Goal: Information Seeking & Learning: Understand process/instructions

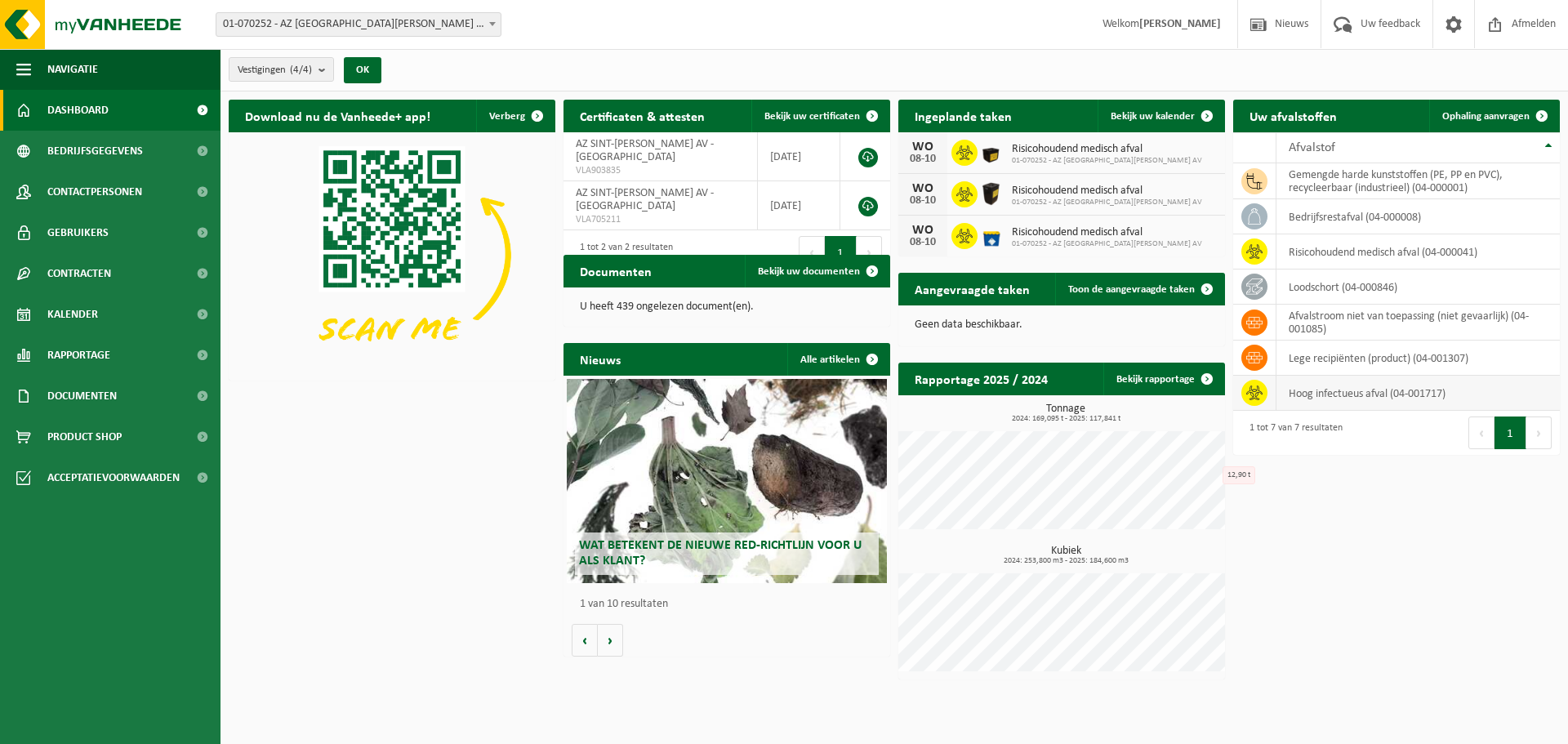
click at [1410, 395] on td "hoog infectueus afval (04-001717)" at bounding box center [1418, 393] width 283 height 35
click at [142, 481] on span "Acceptatievoorwaarden" at bounding box center [113, 478] width 132 height 41
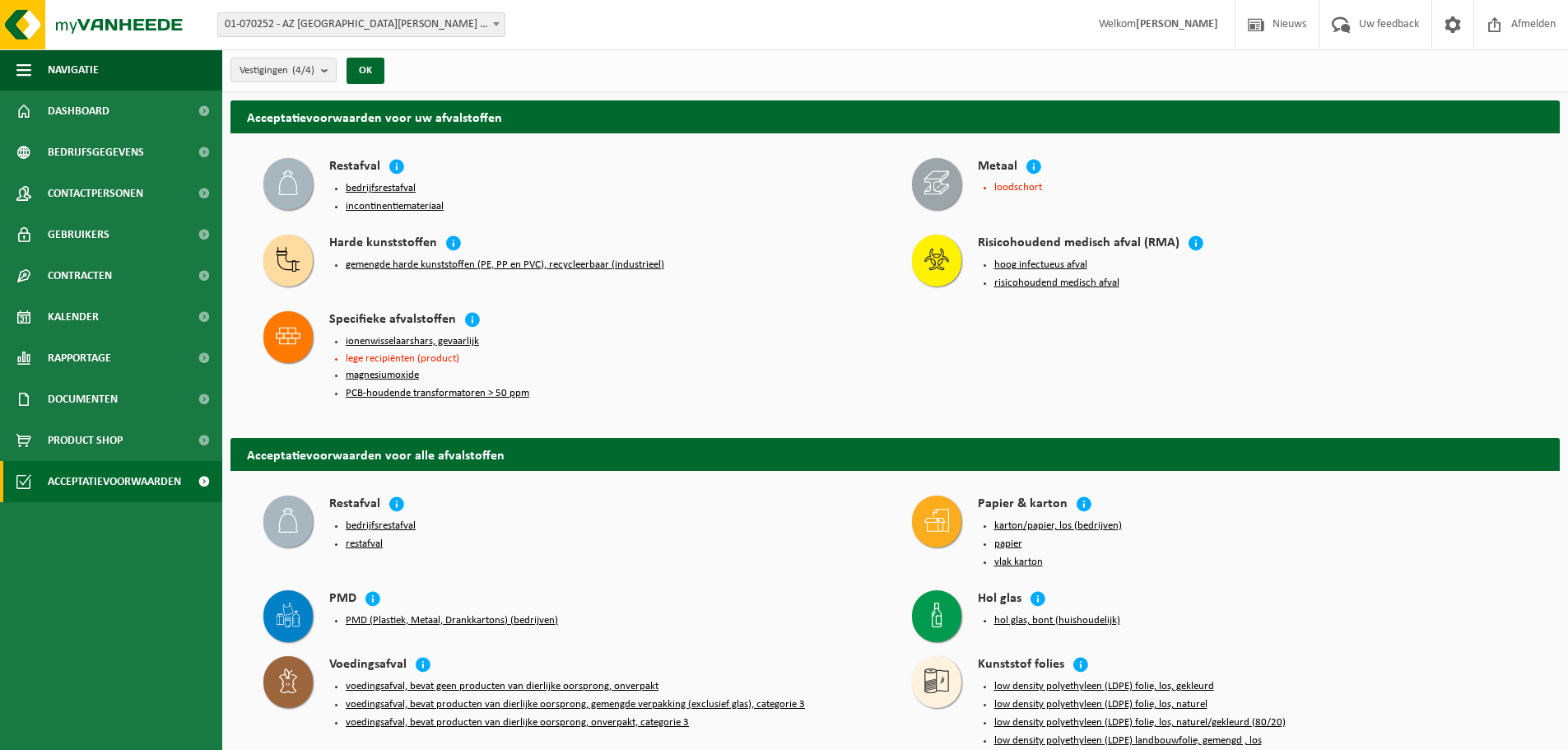
click at [1059, 277] on button "risicohoudend medisch afval" at bounding box center [1057, 284] width 125 height 14
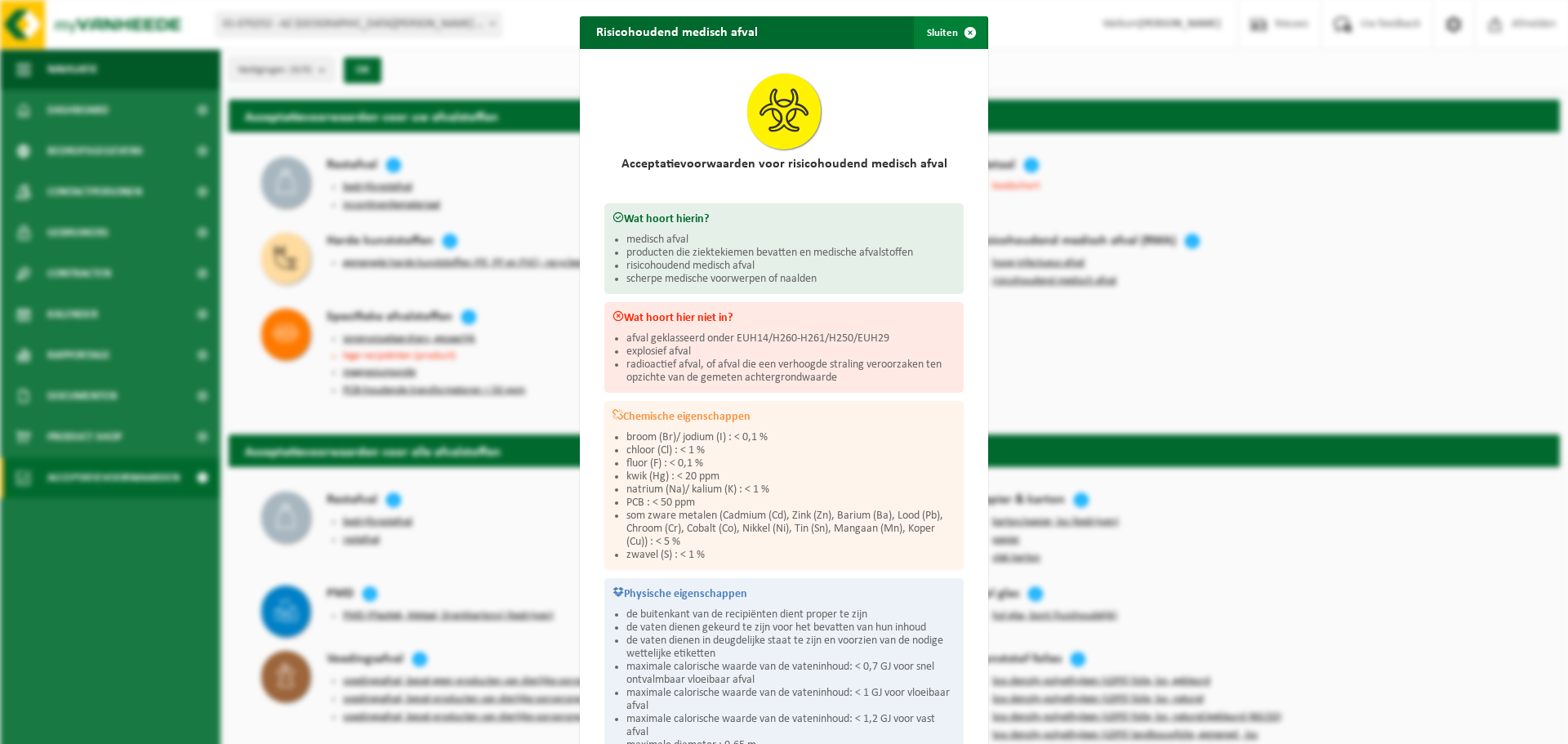
click at [953, 33] on span "button" at bounding box center [970, 33] width 33 height 33
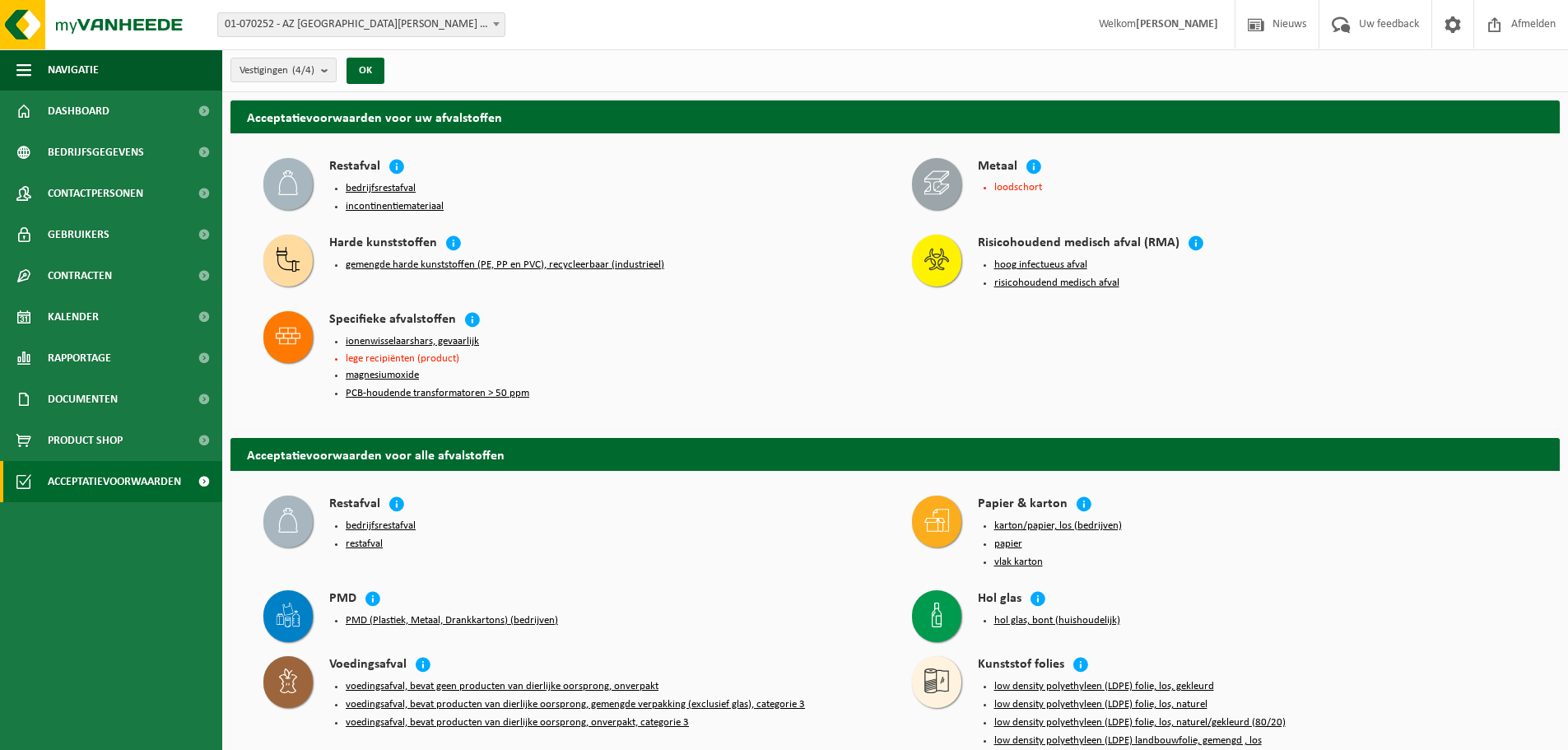
click at [384, 184] on button "bedrijfsrestafval" at bounding box center [380, 189] width 70 height 14
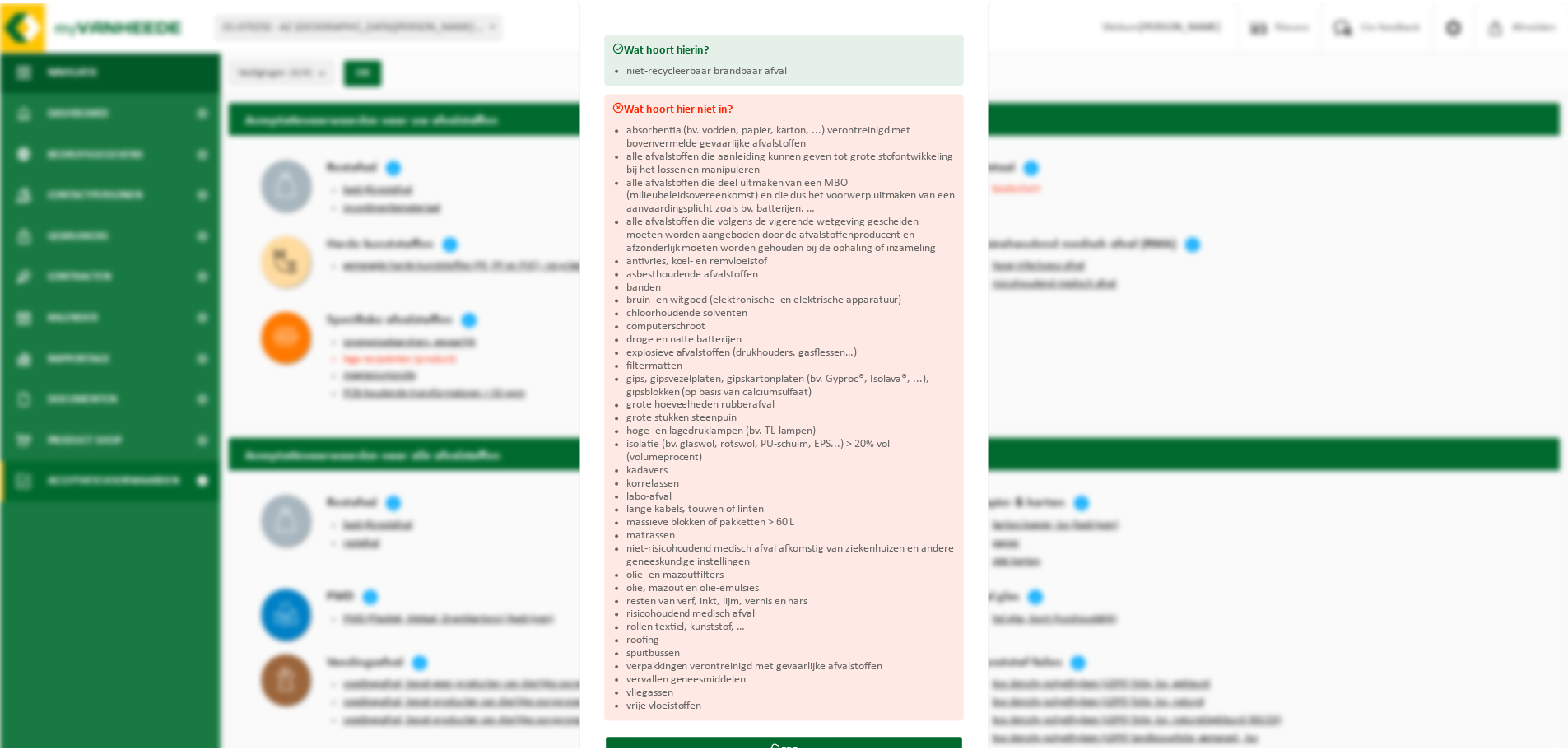
scroll to position [243, 0]
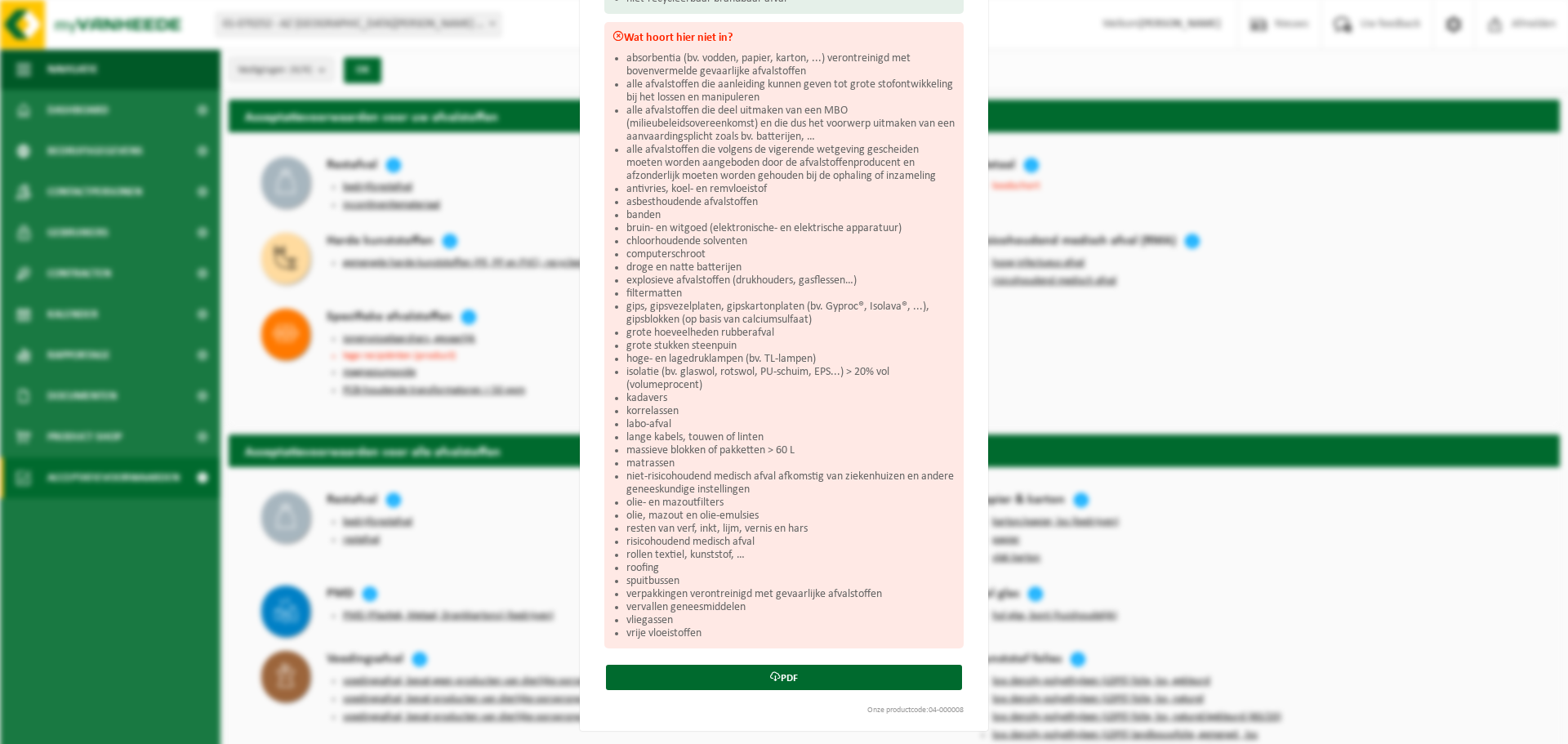
click at [1467, 559] on div "Bedrijfsrestafval Sluiten Acceptatievoorwaarden voor bedrijfsrestafval Wat hoor…" at bounding box center [784, 372] width 1568 height 744
